Goal: Task Accomplishment & Management: Manage account settings

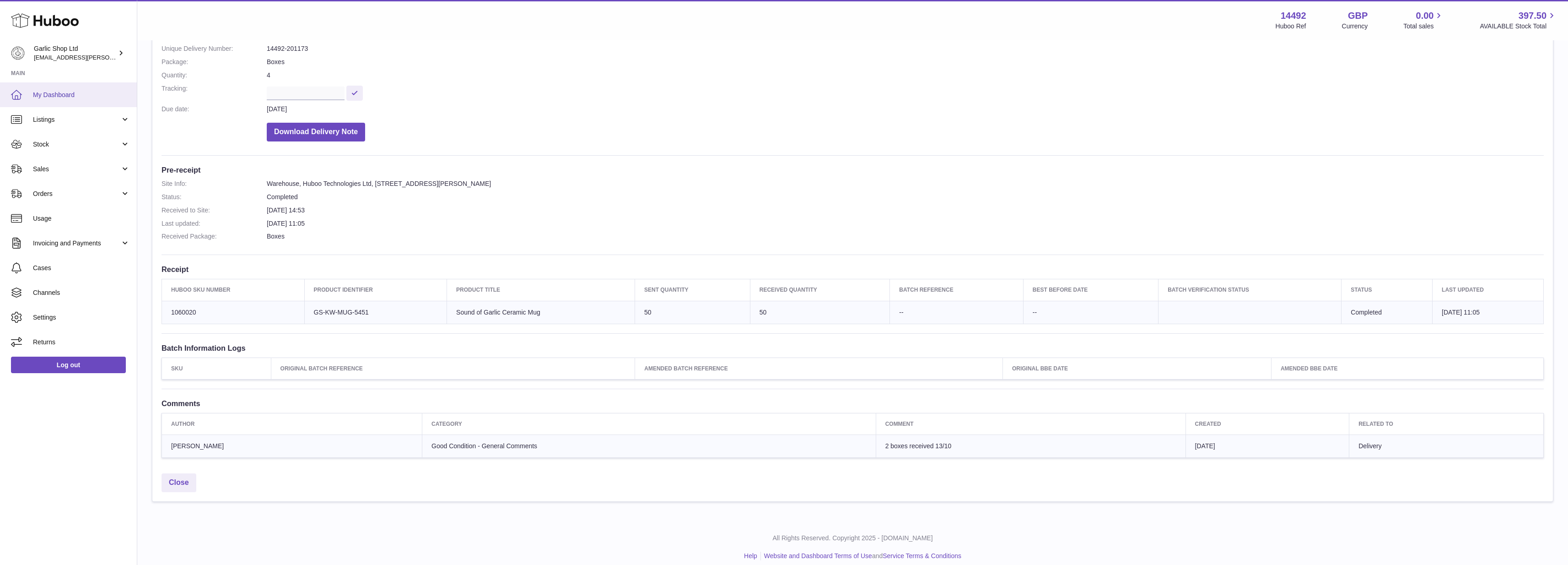
click at [90, 85] on link "My Dashboard" at bounding box center [68, 94] width 137 height 25
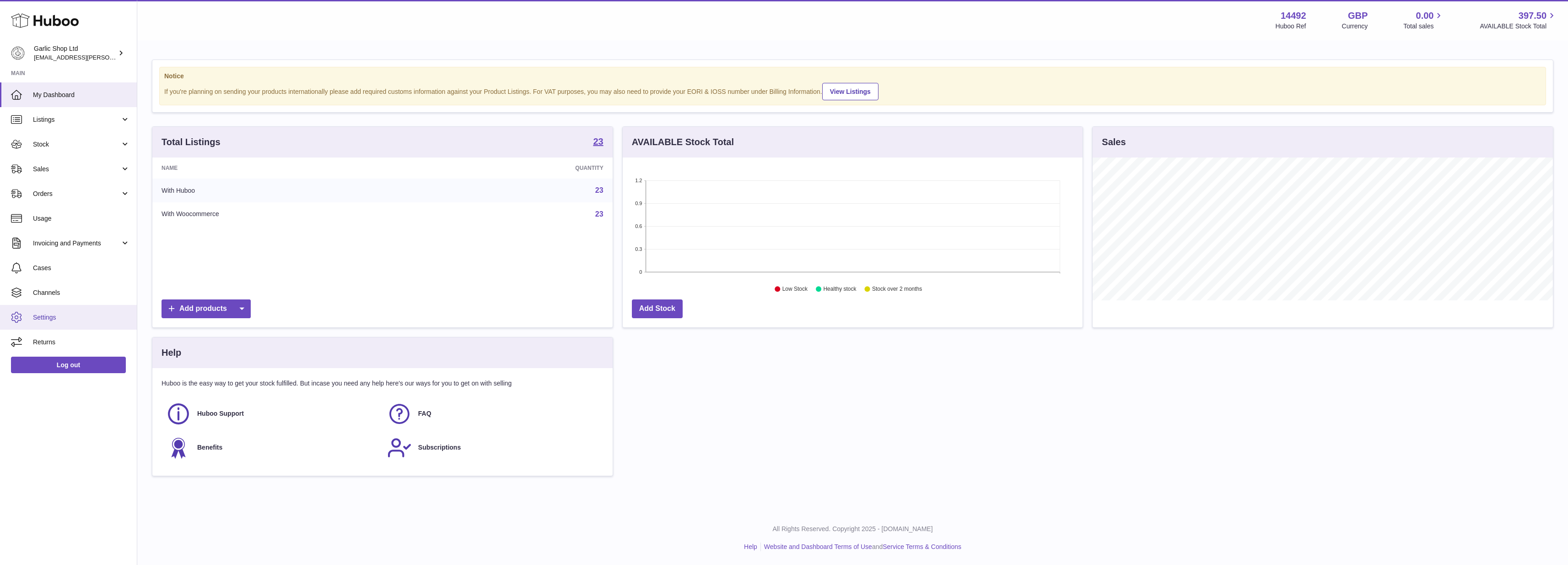
click at [48, 313] on span "Settings" at bounding box center [81, 317] width 97 height 9
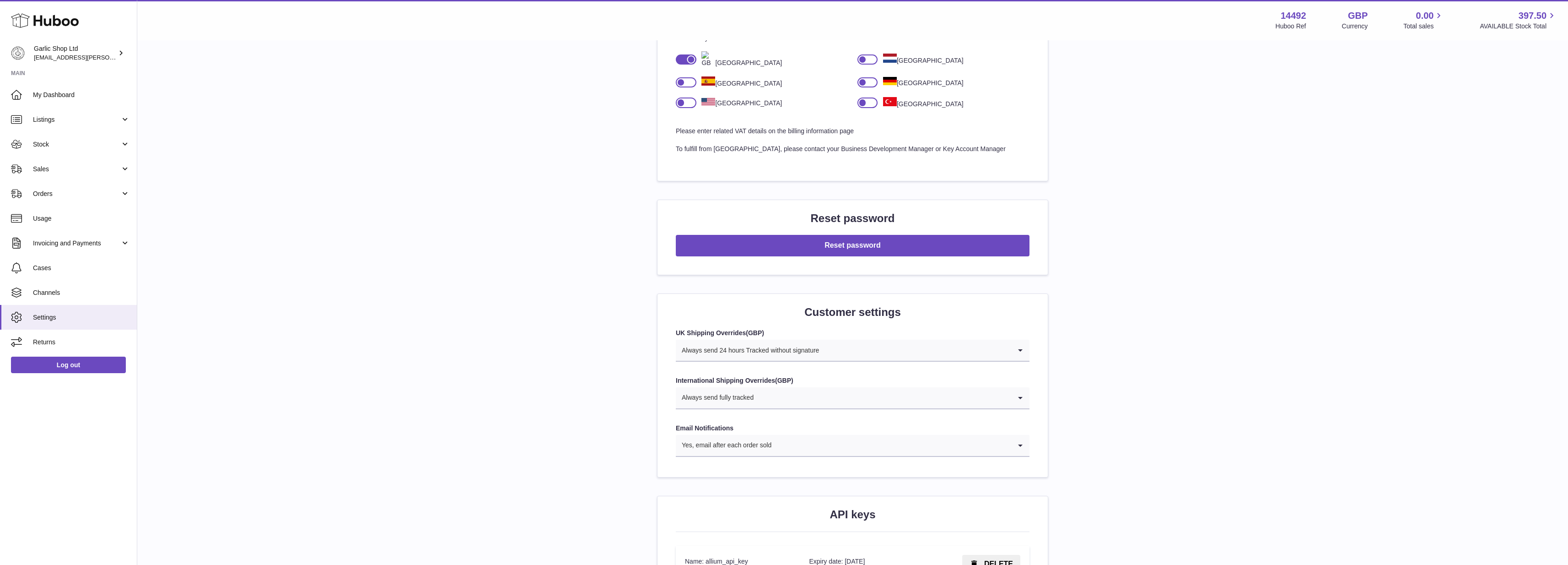
scroll to position [680, 0]
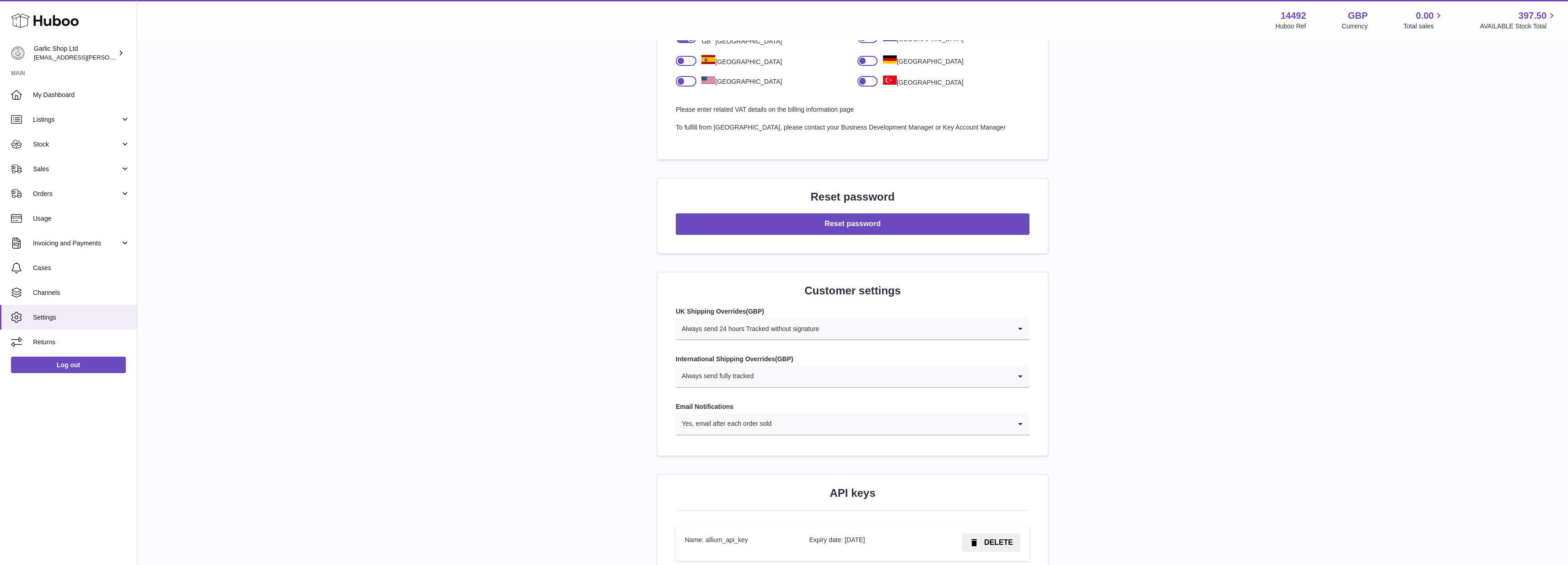
click at [789, 318] on div "Always send 24 hours Tracked without signature" at bounding box center [843, 328] width 335 height 21
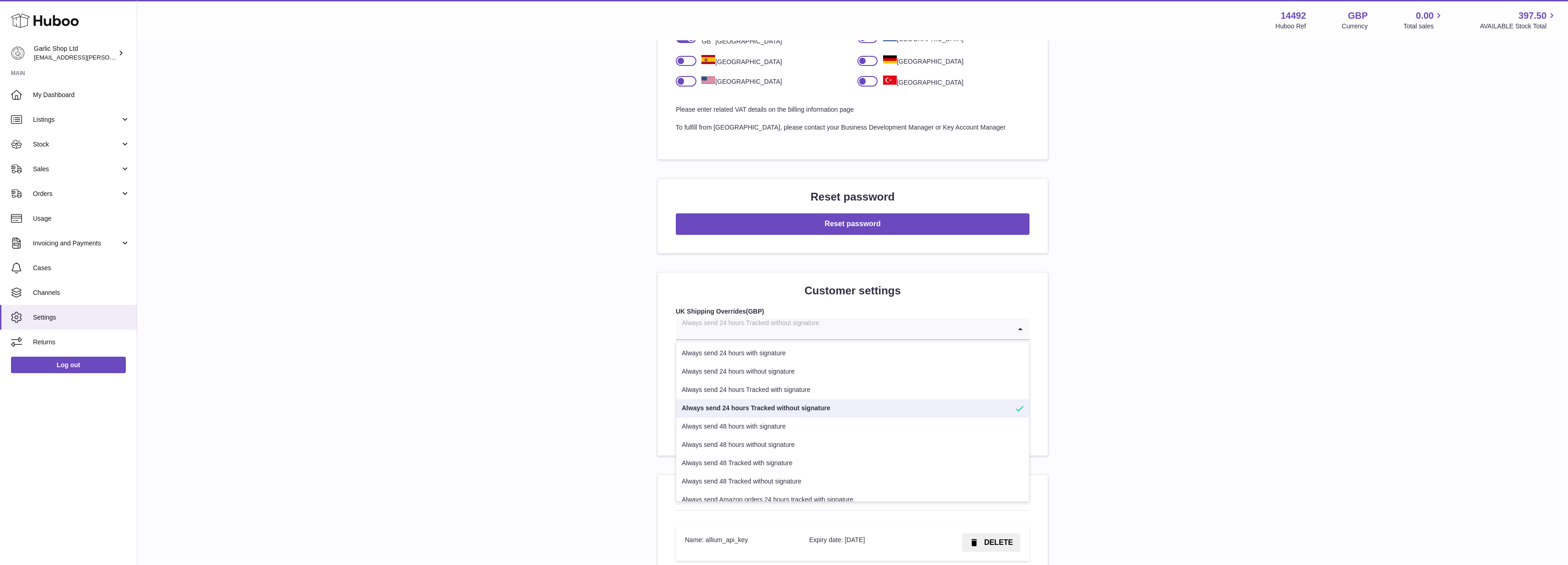
click at [745, 285] on h2 "Customer settings" at bounding box center [852, 290] width 354 height 15
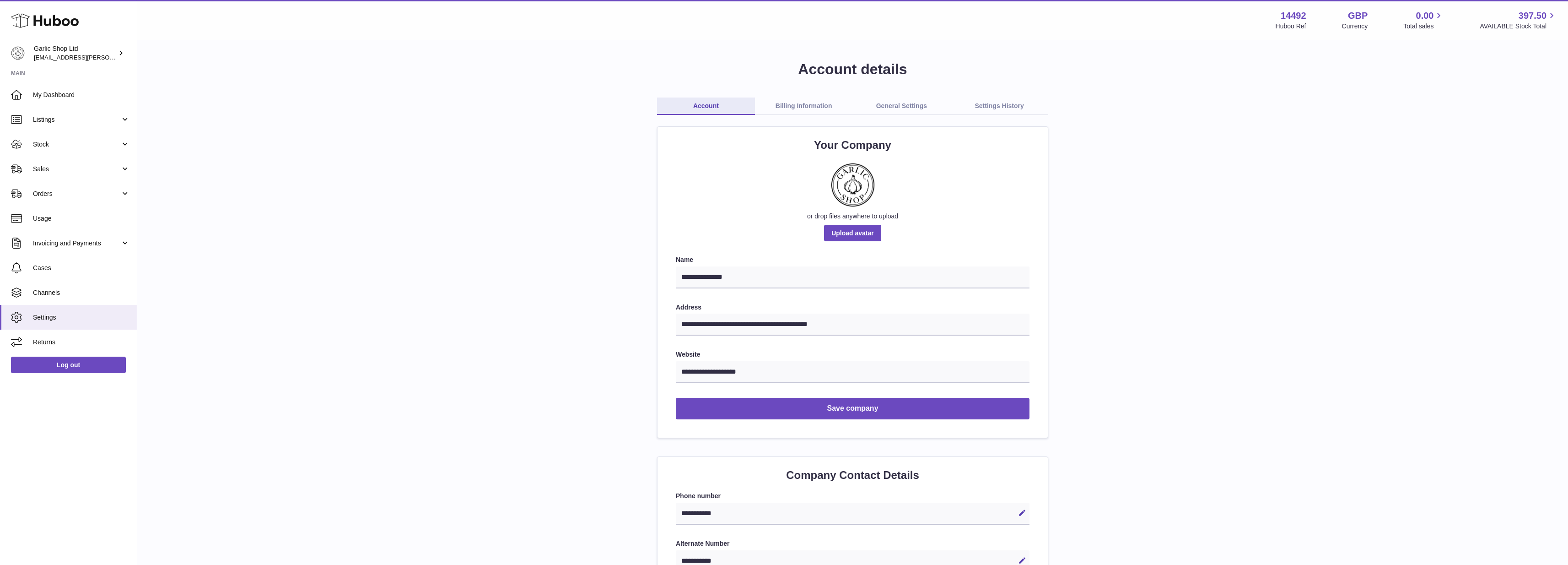
scroll to position [0, 0]
click at [804, 105] on link "Billing Information" at bounding box center [803, 106] width 98 height 18
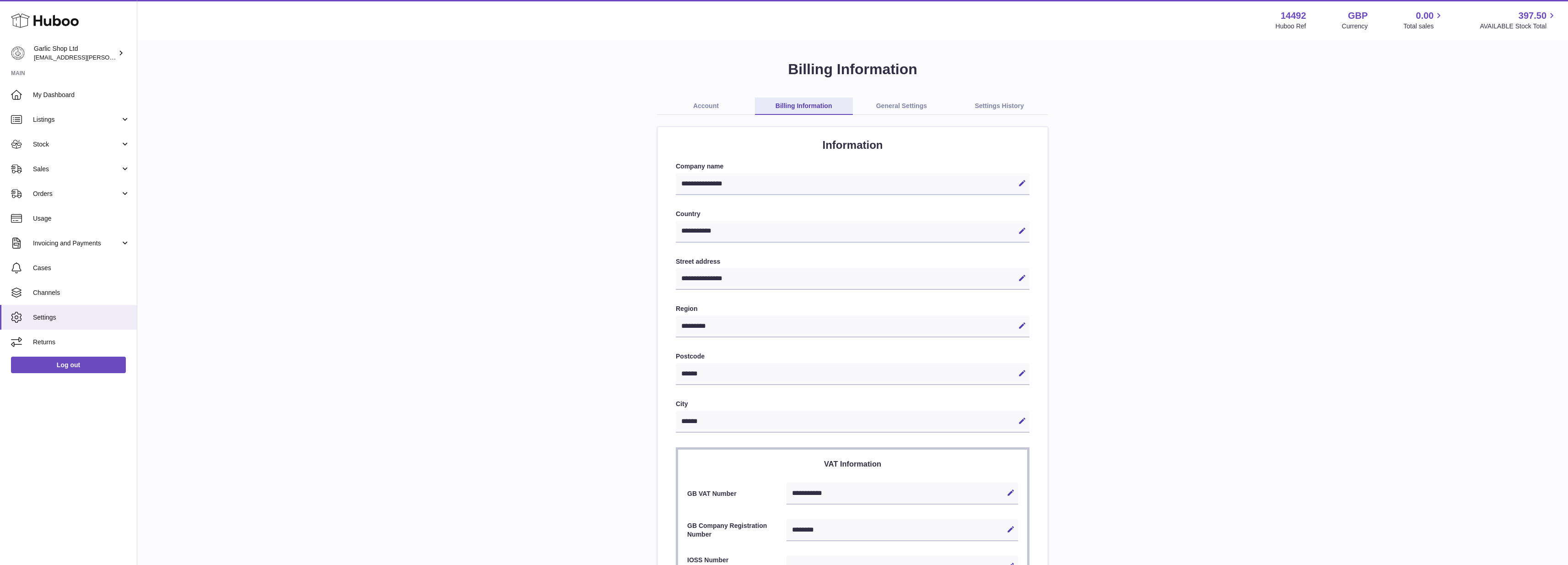
select select "**"
click at [886, 106] on link "General Settings" at bounding box center [901, 106] width 98 height 18
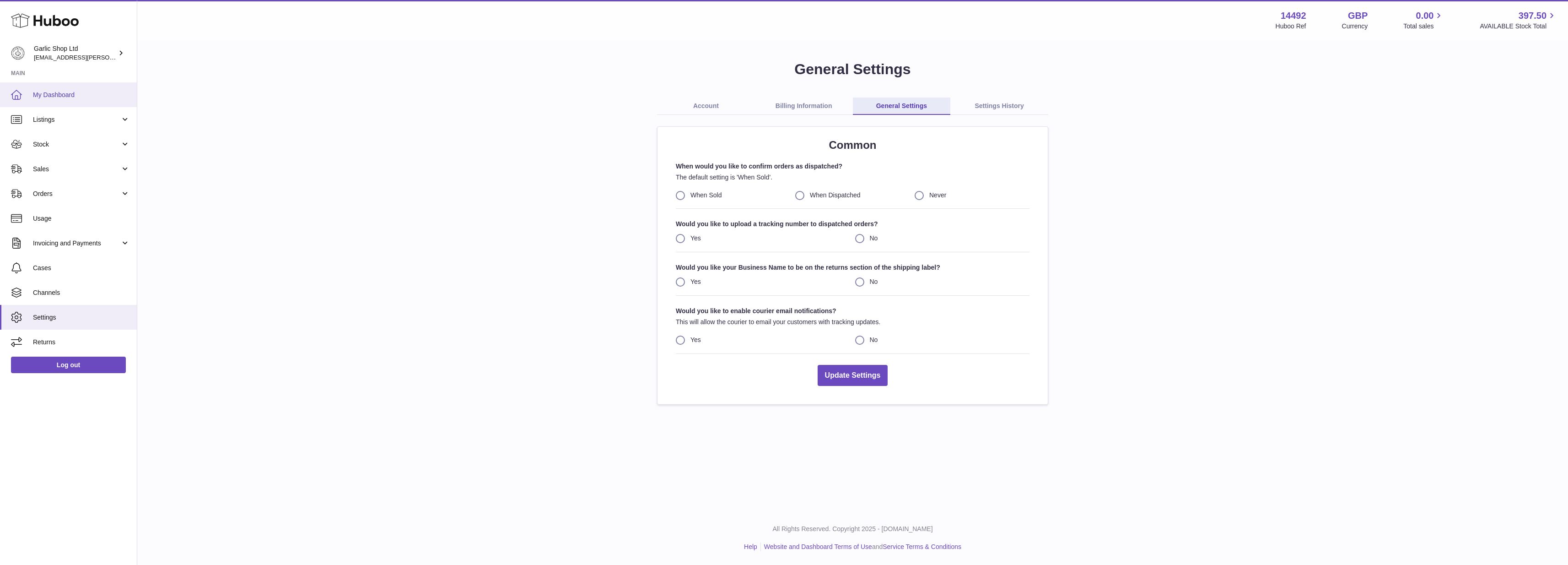
click at [49, 103] on link "My Dashboard" at bounding box center [68, 94] width 137 height 25
